Goal: Transaction & Acquisition: Purchase product/service

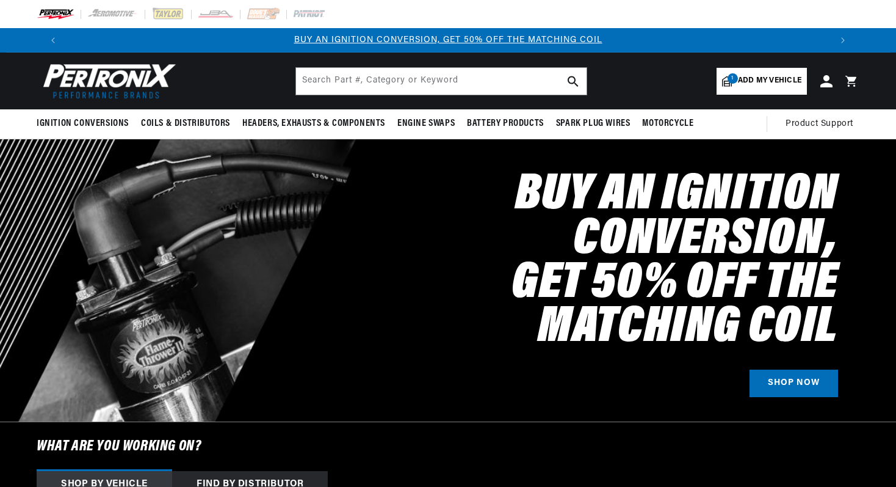
select select "RideType"
select select "1970"
select select "Jaguar"
select select "XKE"
select select "4.2L"
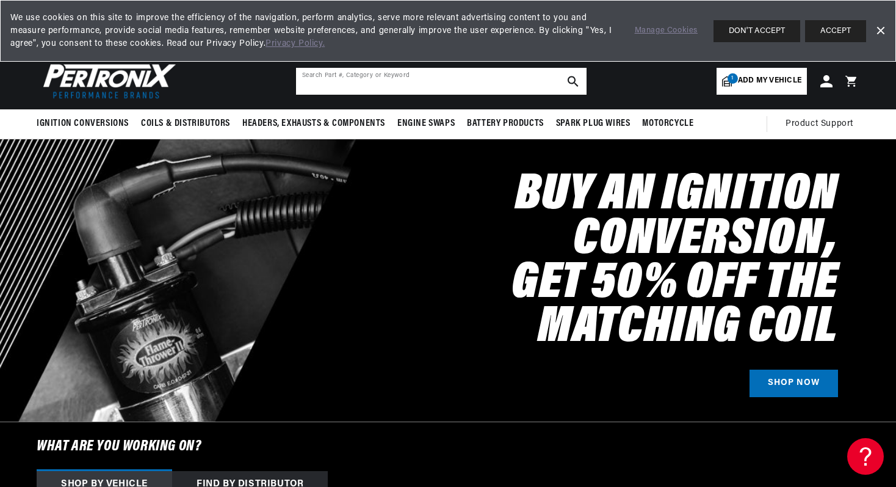
click at [302, 79] on input "text" at bounding box center [441, 81] width 291 height 27
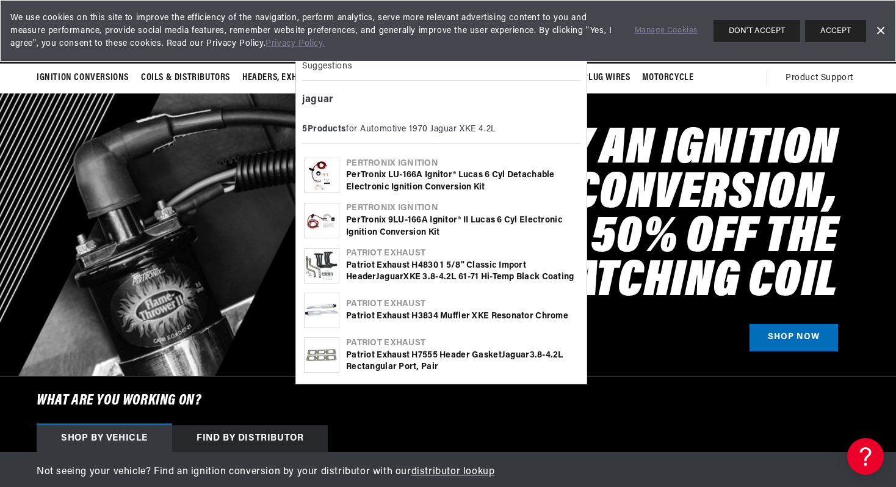
type input "Jaguar"
click at [389, 170] on div "PerTronix LU-166A Ignitor® Lucas 6 cyl detachable Electronic Ignition Conversio…" at bounding box center [462, 181] width 233 height 24
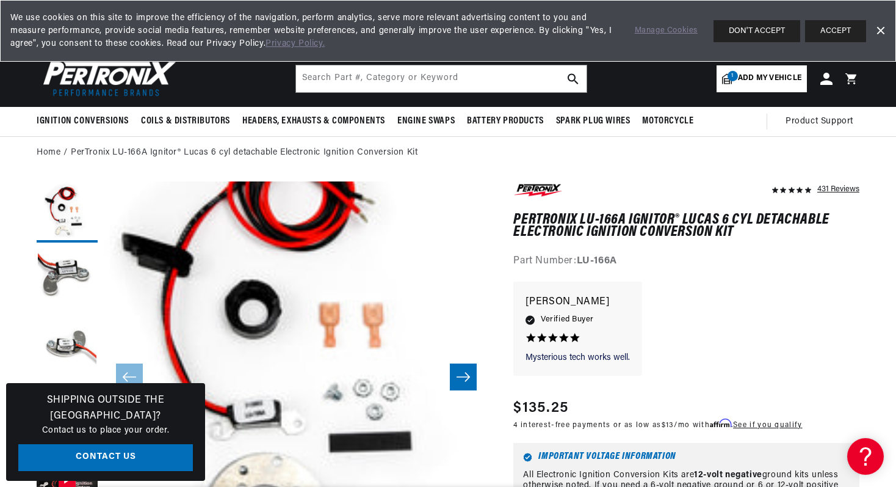
scroll to position [0, 762]
